Goal: Task Accomplishment & Management: Use online tool/utility

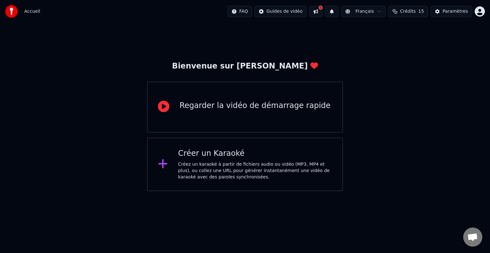
click at [209, 163] on div "Créez un karaoké à partir de fichiers audio ou vidéo (MP3, MP4 et plus), ou col…" at bounding box center [255, 170] width 154 height 19
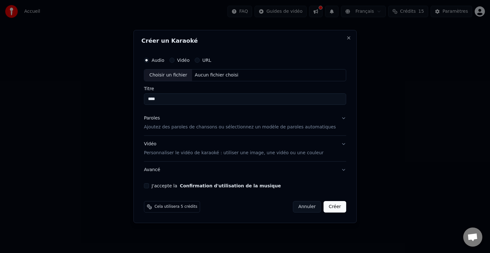
type input "****"
click at [186, 59] on label "Vidéo" at bounding box center [183, 60] width 12 height 4
click at [174, 59] on button "Vidéo" at bounding box center [171, 60] width 5 height 5
click at [200, 58] on button "URL" at bounding box center [196, 60] width 5 height 5
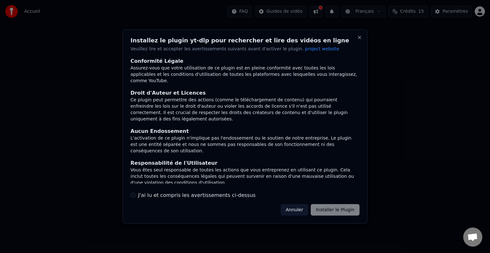
scroll to position [34, 0]
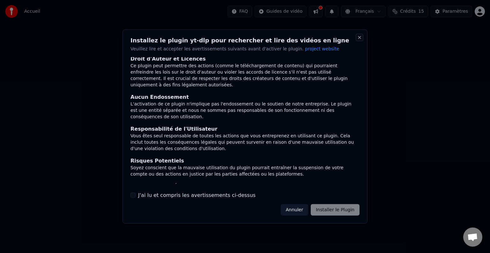
click at [359, 37] on button "Close" at bounding box center [359, 37] width 5 height 5
click at [361, 35] on button "Close" at bounding box center [359, 37] width 5 height 5
click at [360, 36] on button "Close" at bounding box center [359, 37] width 5 height 5
click at [294, 208] on button "Annuler" at bounding box center [293, 209] width 27 height 11
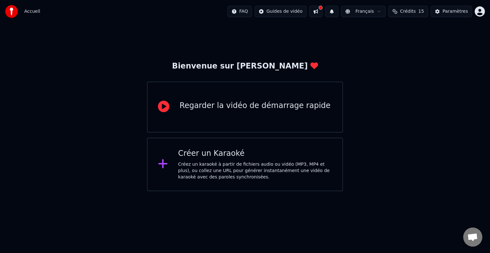
click at [190, 170] on div "Créez un karaoké à partir de fichiers audio ou vidéo (MP3, MP4 et plus), ou col…" at bounding box center [255, 170] width 154 height 19
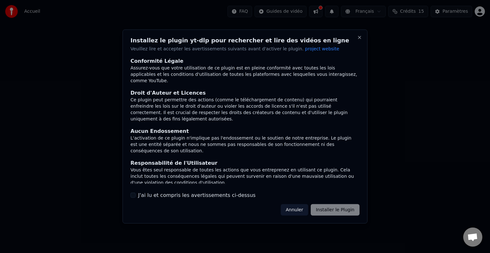
click at [132, 194] on button "J'ai lu et compris les avertissements ci-dessus" at bounding box center [132, 195] width 5 height 5
click at [291, 209] on button "Annuler" at bounding box center [293, 209] width 27 height 11
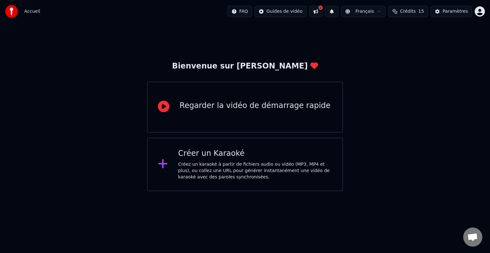
click at [231, 170] on div "Créez un karaoké à partir de fichiers audio ou vidéo (MP3, MP4 et plus), ou col…" at bounding box center [255, 170] width 154 height 19
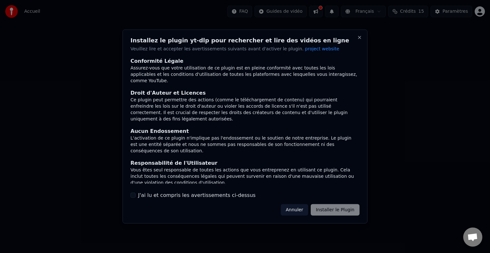
click at [135, 198] on div "J'ai lu et compris les avertissements ci-dessus" at bounding box center [244, 195] width 229 height 8
click at [134, 195] on button "J'ai lu et compris les avertissements ci-dessus" at bounding box center [132, 195] width 5 height 5
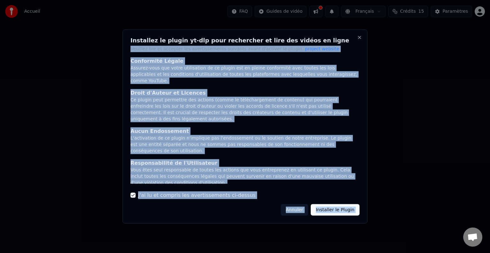
click at [360, 36] on div "Installez le plugin yt-dlp pour rechercher et lire des vidéos en ligne Veuillez…" at bounding box center [244, 127] width 245 height 194
click at [360, 36] on button "Close" at bounding box center [359, 37] width 5 height 5
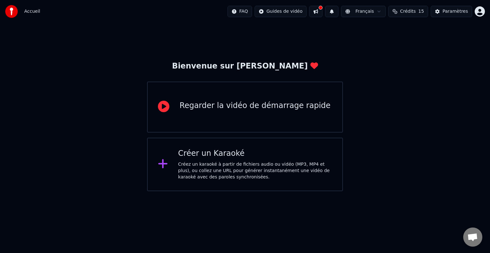
click at [208, 158] on div "Créer un Karaoké" at bounding box center [255, 154] width 154 height 10
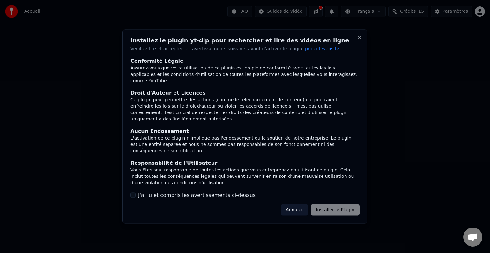
click at [133, 195] on button "J'ai lu et compris les avertissements ci-dessus" at bounding box center [132, 195] width 5 height 5
click at [322, 205] on button "Installer le Plugin" at bounding box center [334, 209] width 49 height 11
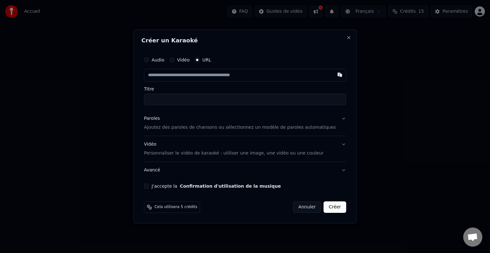
click at [162, 59] on label "Audio" at bounding box center [157, 60] width 13 height 4
click at [149, 59] on button "Audio" at bounding box center [146, 59] width 5 height 5
click at [165, 91] on div "Titre" at bounding box center [245, 95] width 202 height 18
click at [162, 95] on input "Titre" at bounding box center [245, 98] width 202 height 11
type input "****"
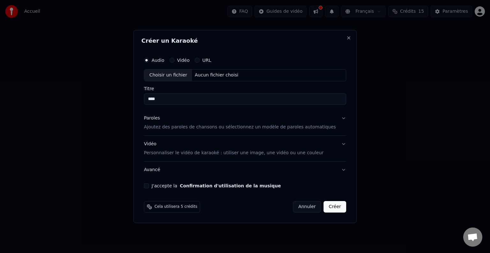
click at [334, 119] on button "Paroles Ajoutez des paroles de chansons ou sélectionnez un modèle de paroles au…" at bounding box center [245, 122] width 202 height 25
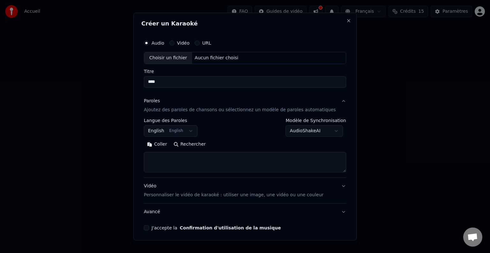
click at [191, 132] on button "English English" at bounding box center [171, 130] width 54 height 11
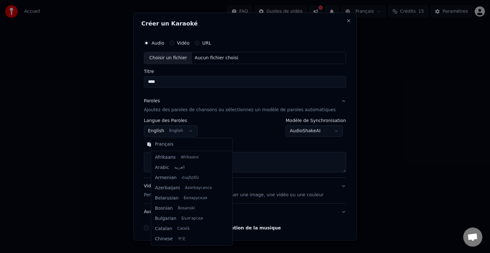
scroll to position [51, 0]
select select "**"
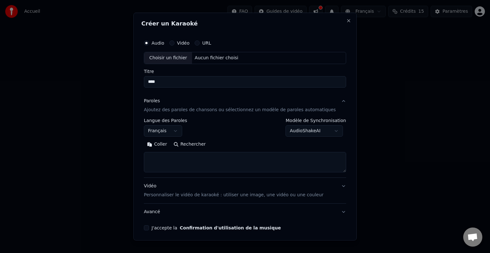
click at [183, 154] on textarea at bounding box center [245, 162] width 202 height 20
type textarea "**********"
click at [149, 226] on button "J'accepte la Confirmation d'utilisation de la musique" at bounding box center [146, 227] width 5 height 5
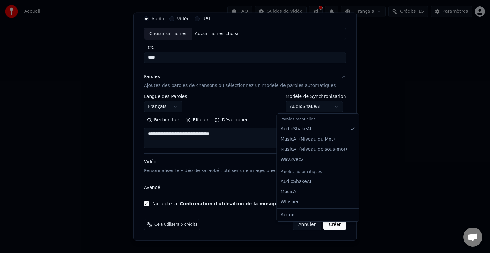
click at [314, 111] on body "**********" at bounding box center [245, 95] width 490 height 191
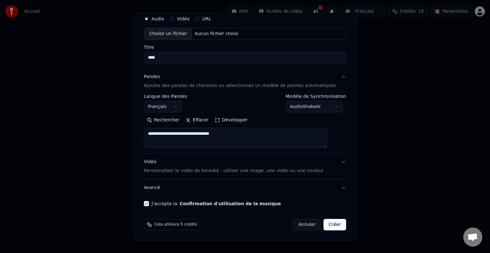
click at [315, 110] on body "**********" at bounding box center [245, 95] width 490 height 191
click at [324, 223] on button "Créer" at bounding box center [335, 224] width 22 height 11
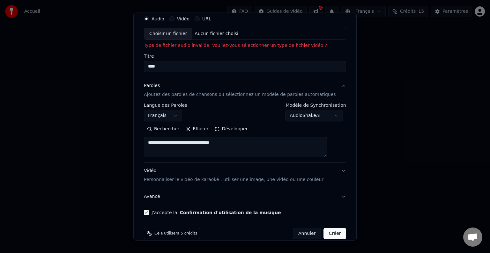
scroll to position [0, 0]
